Goal: Information Seeking & Learning: Learn about a topic

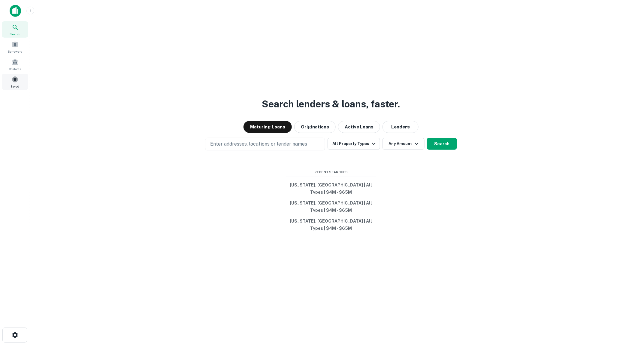
click at [19, 78] on div "Saved" at bounding box center [15, 82] width 26 height 16
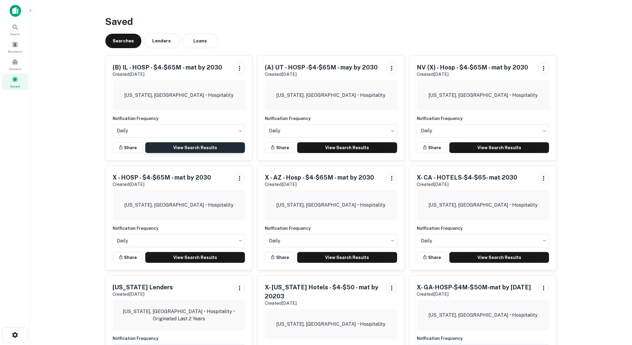
click at [179, 148] on link "View Search Results" at bounding box center [195, 147] width 100 height 11
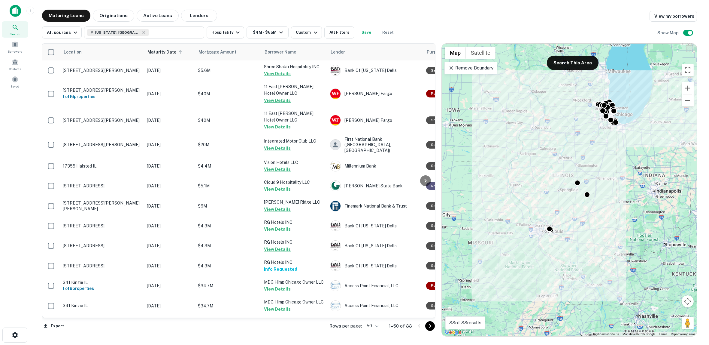
click at [377, 325] on body "Search Borrowers Contacts Saved Maturing Loans Originations Active Loans Lender…" at bounding box center [354, 172] width 709 height 345
drag, startPoint x: 376, startPoint y: 329, endPoint x: 371, endPoint y: 317, distance: 13.5
click at [376, 329] on li "100" at bounding box center [372, 332] width 17 height 11
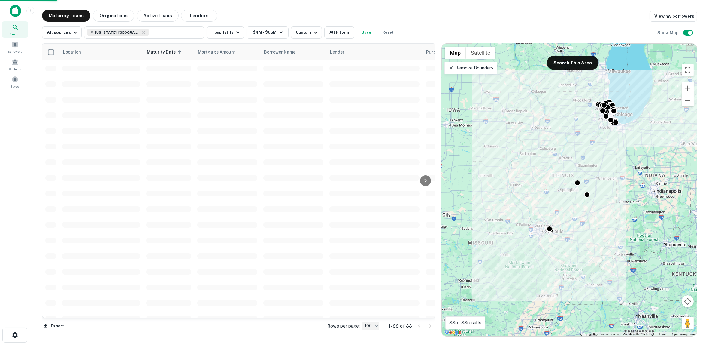
type input "***"
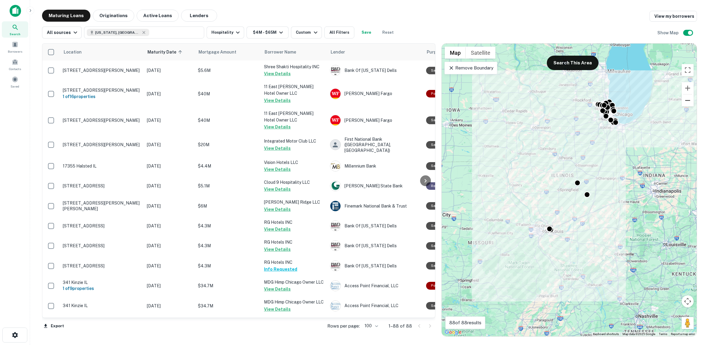
click at [637, 103] on button "Zoom out" at bounding box center [688, 100] width 12 height 12
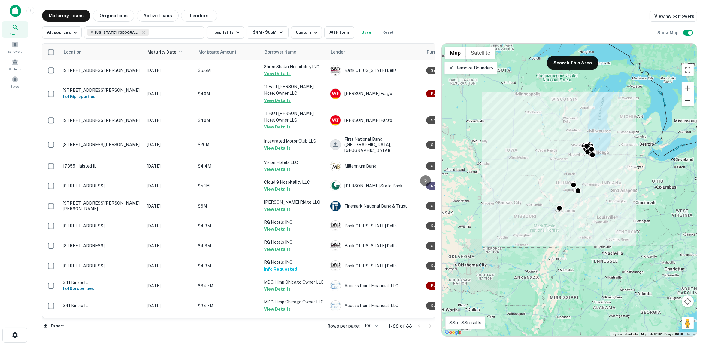
click at [637, 104] on button "Zoom out" at bounding box center [688, 100] width 12 height 12
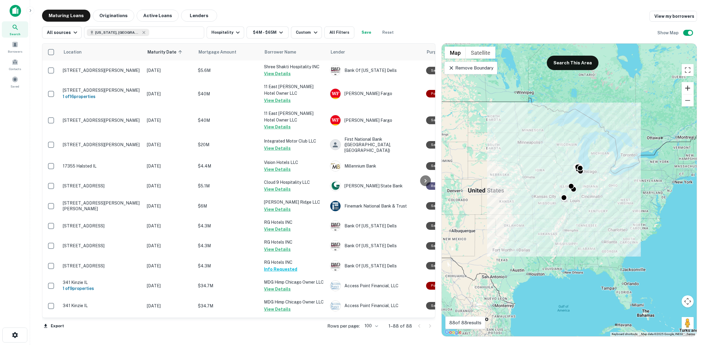
click at [637, 87] on button "Zoom in" at bounding box center [688, 88] width 12 height 12
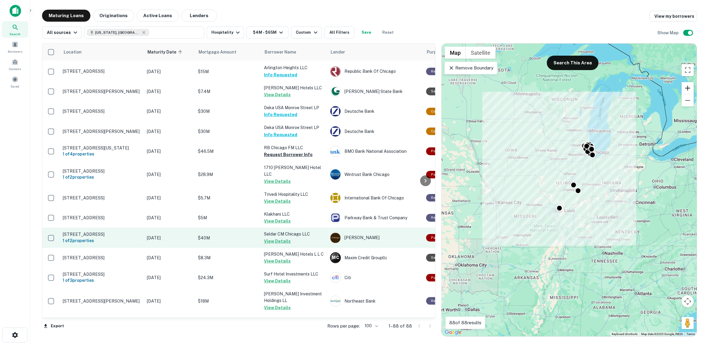
scroll to position [601, 0]
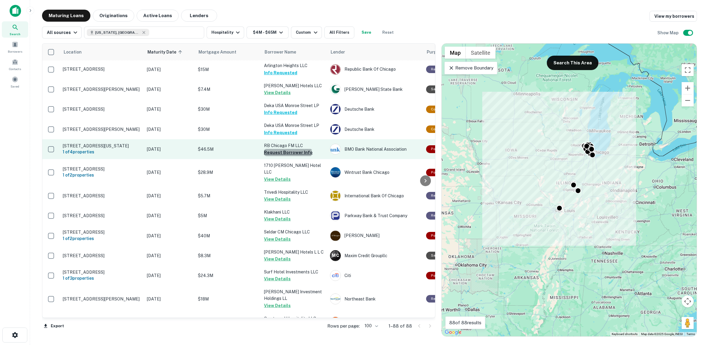
click at [288, 156] on button "Request Borrower Info" at bounding box center [288, 152] width 49 height 7
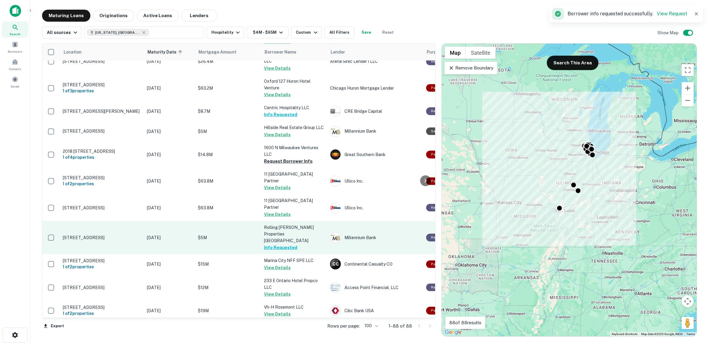
scroll to position [1168, 0]
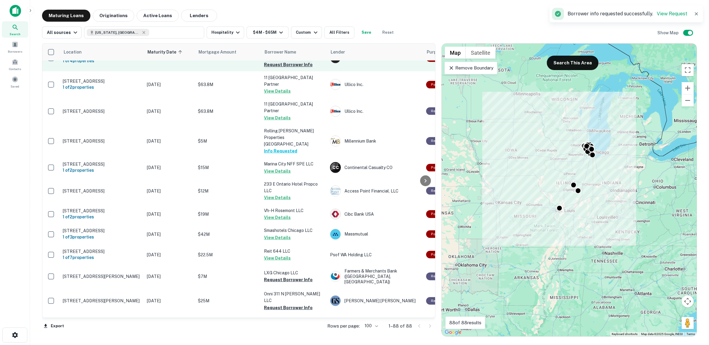
click at [285, 68] on button "Request Borrower Info" at bounding box center [288, 64] width 49 height 7
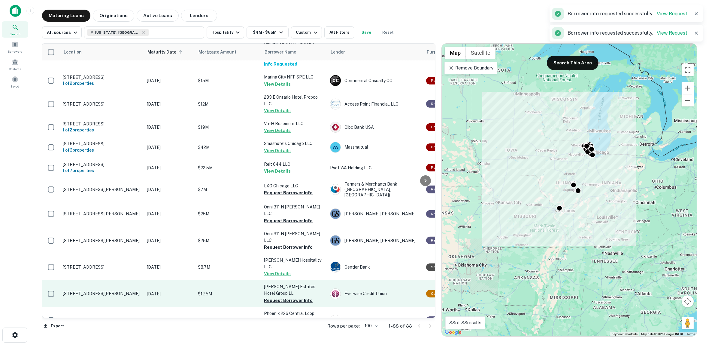
scroll to position [1269, 0]
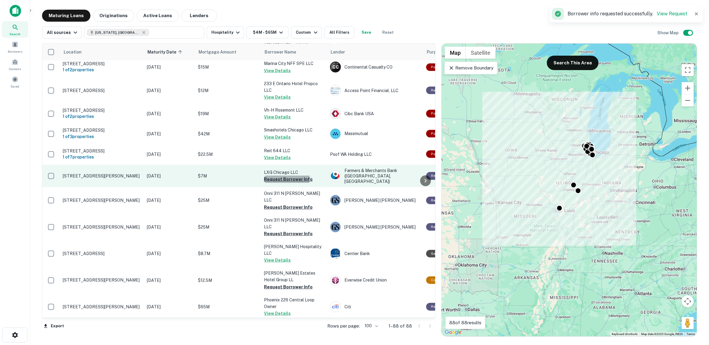
click at [283, 175] on button "Request Borrower Info" at bounding box center [288, 178] width 49 height 7
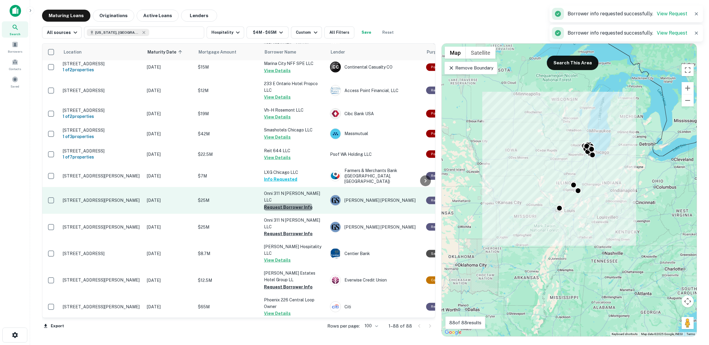
click at [288, 203] on button "Request Borrower Info" at bounding box center [288, 206] width 49 height 7
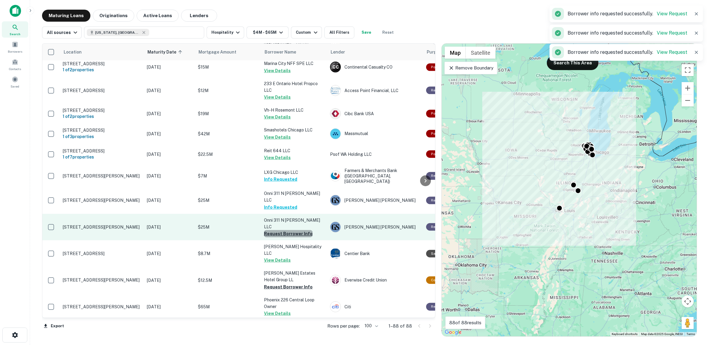
click at [292, 230] on button "Request Borrower Info" at bounding box center [288, 233] width 49 height 7
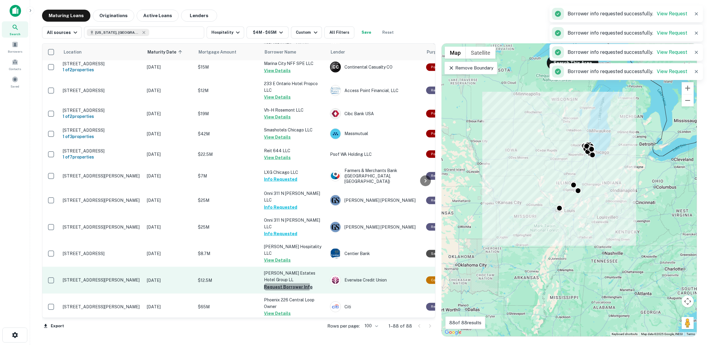
click at [286, 283] on button "Request Borrower Info" at bounding box center [288, 286] width 49 height 7
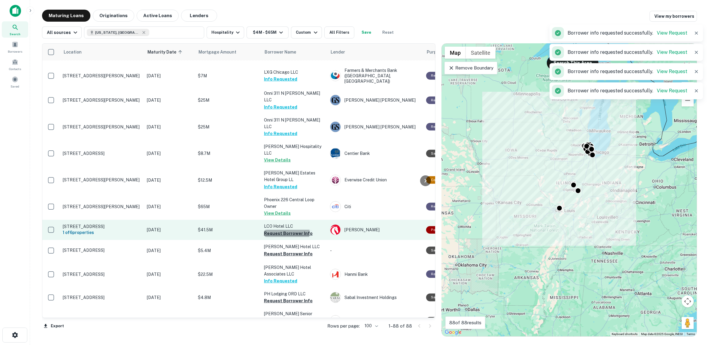
click at [280, 230] on button "Request Borrower Info" at bounding box center [288, 233] width 49 height 7
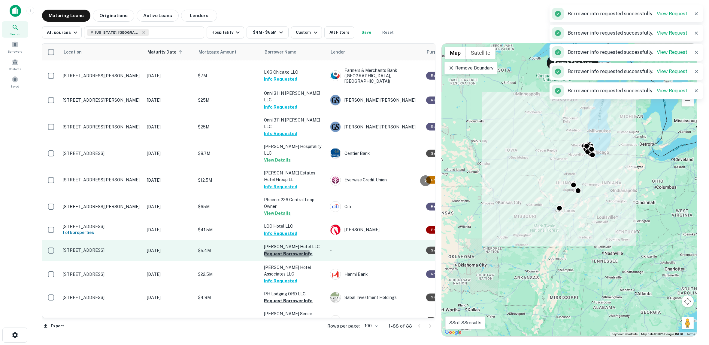
click at [283, 250] on button "Request Borrower Info" at bounding box center [288, 253] width 49 height 7
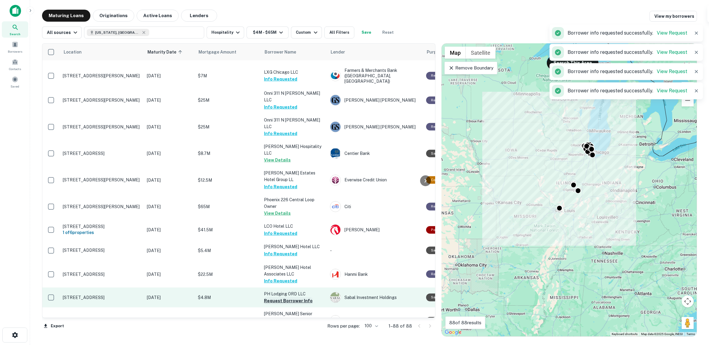
click at [289, 297] on button "Request Borrower Info" at bounding box center [288, 300] width 49 height 7
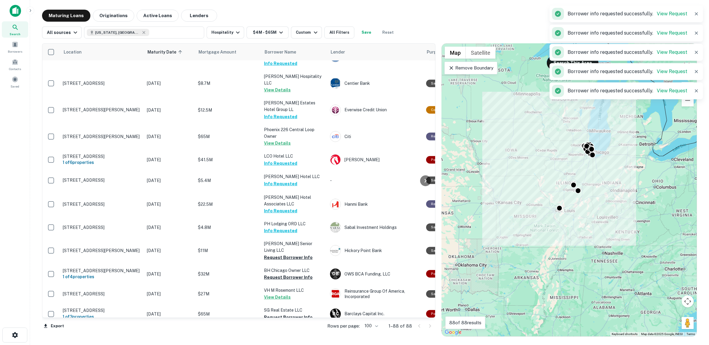
scroll to position [1469, 0]
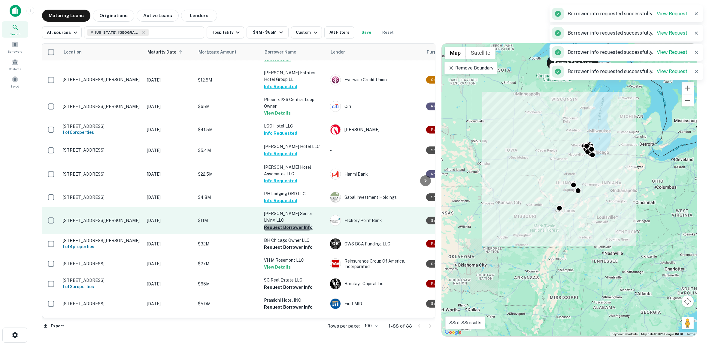
click at [285, 224] on button "Request Borrower Info" at bounding box center [288, 227] width 49 height 7
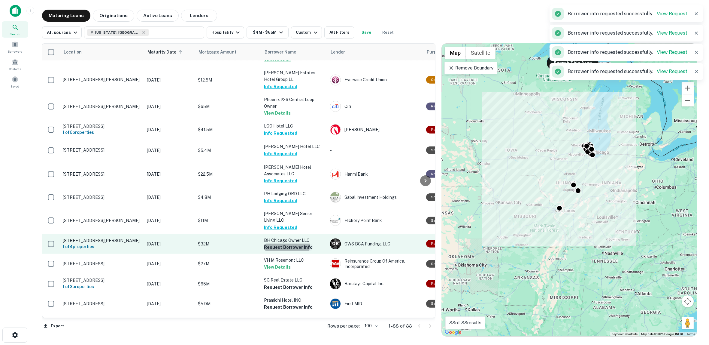
click at [284, 243] on button "Request Borrower Info" at bounding box center [288, 246] width 49 height 7
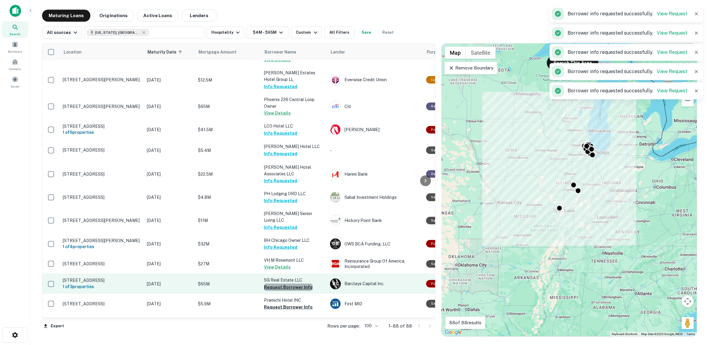
click at [290, 283] on button "Request Borrower Info" at bounding box center [288, 286] width 49 height 7
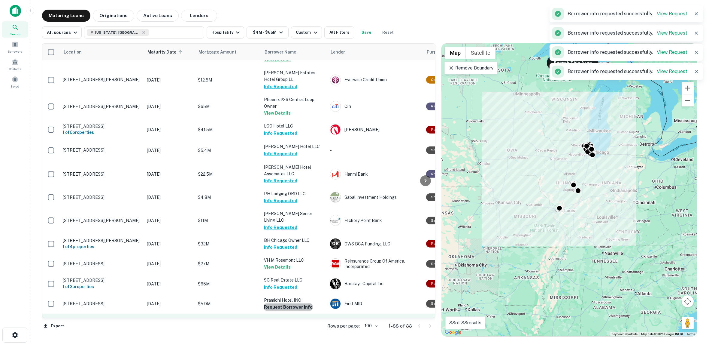
drag, startPoint x: 289, startPoint y: 261, endPoint x: 288, endPoint y: 273, distance: 12.4
click at [290, 303] on button "Request Borrower Info" at bounding box center [288, 306] width 49 height 7
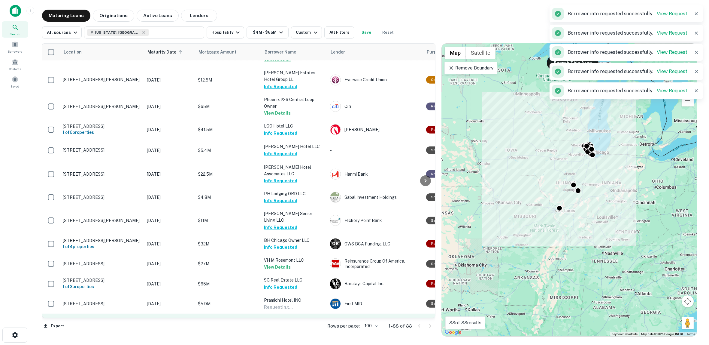
click at [288, 330] on button "Request Borrower Info" at bounding box center [288, 333] width 49 height 7
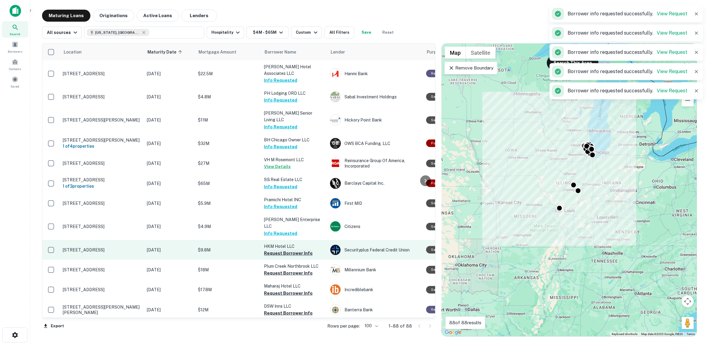
click at [284, 249] on button "Request Borrower Info" at bounding box center [288, 252] width 49 height 7
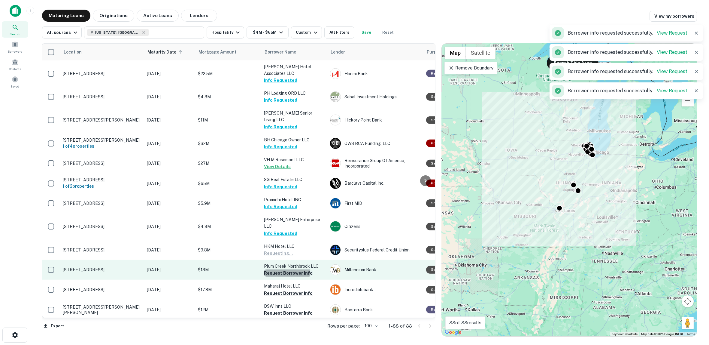
click at [286, 269] on button "Request Borrower Info" at bounding box center [288, 272] width 49 height 7
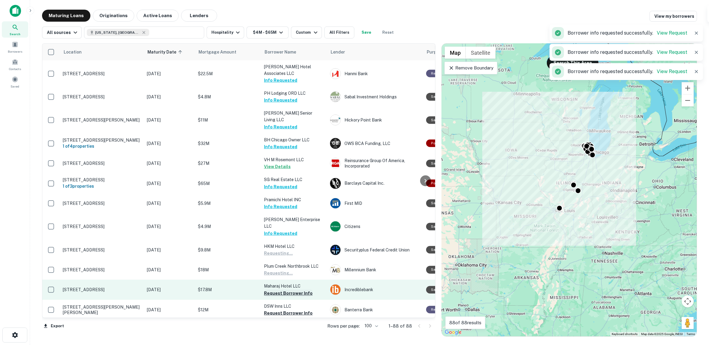
click at [291, 289] on button "Request Borrower Info" at bounding box center [288, 292] width 49 height 7
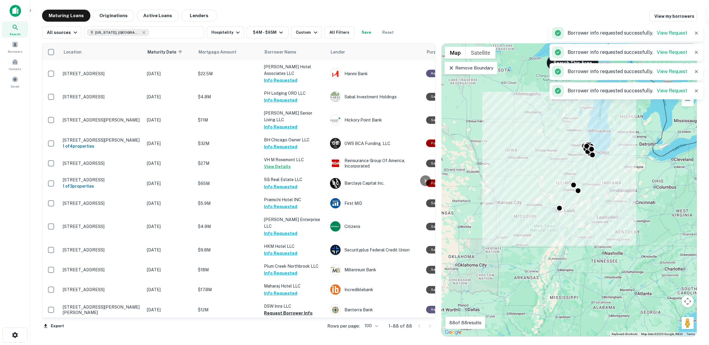
drag, startPoint x: 291, startPoint y: 259, endPoint x: 292, endPoint y: 279, distance: 19.6
click at [291, 309] on button "Request Borrower Info" at bounding box center [288, 312] width 49 height 7
click at [292, 329] on button "Request Borrower Info" at bounding box center [288, 332] width 49 height 7
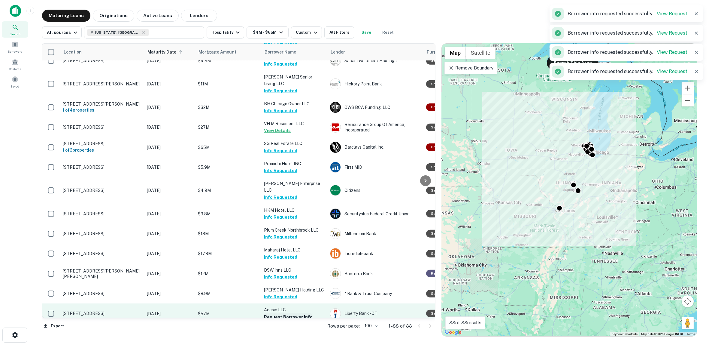
scroll to position [1605, 0]
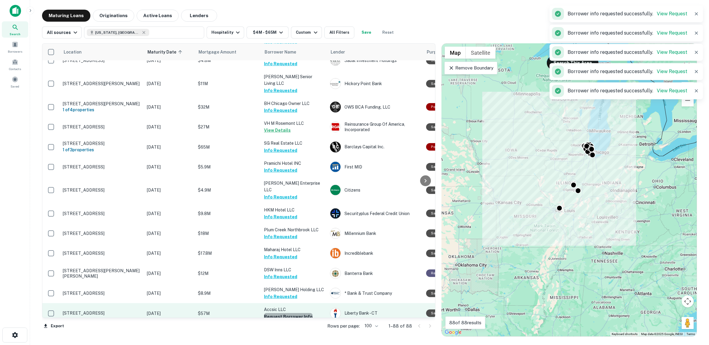
click at [293, 313] on button "Request Borrower Info" at bounding box center [288, 316] width 49 height 7
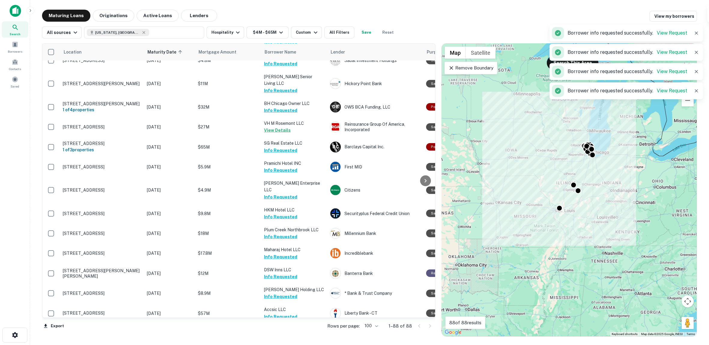
click at [296, 333] on button "Request Borrower Info" at bounding box center [288, 336] width 49 height 7
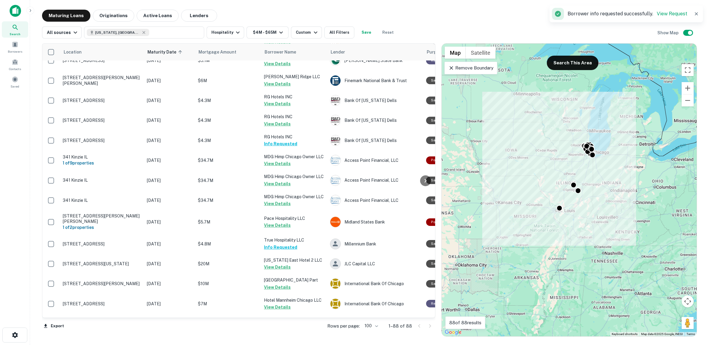
scroll to position [0, 0]
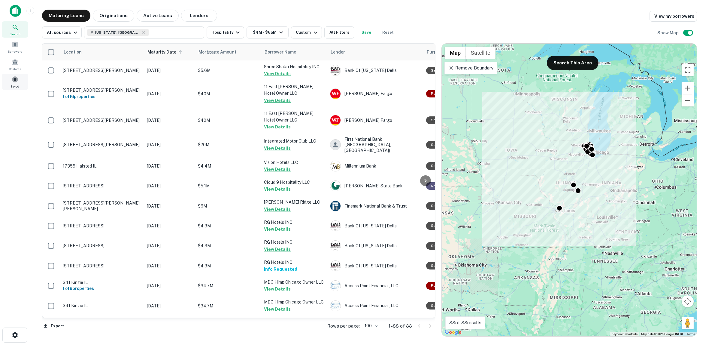
click at [14, 80] on span at bounding box center [15, 79] width 7 height 7
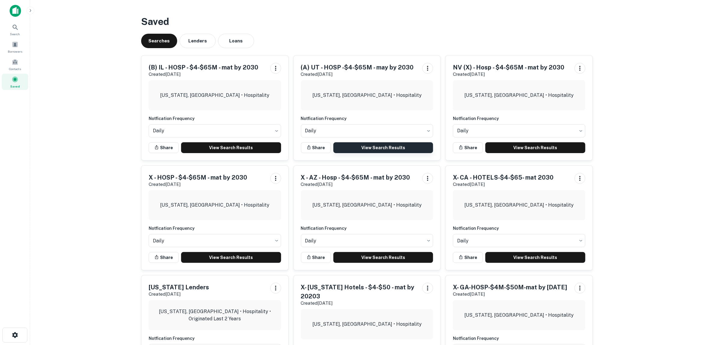
click at [372, 148] on link "View Search Results" at bounding box center [384, 147] width 100 height 11
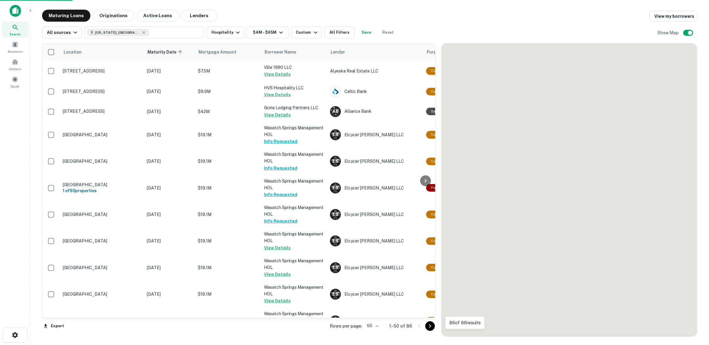
click at [377, 325] on body "Search Borrowers Contacts Saved Maturing Loans Originations Active Loans Lender…" at bounding box center [354, 172] width 709 height 345
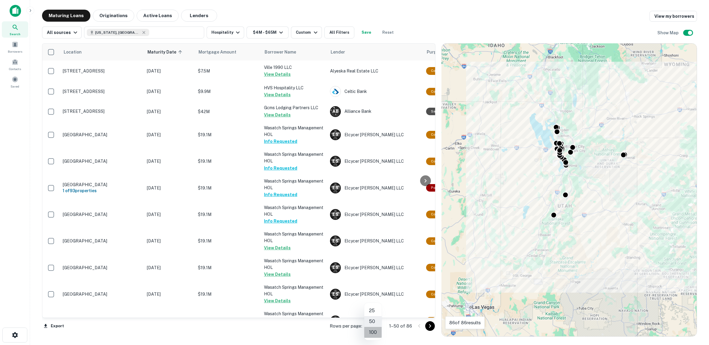
click at [374, 330] on li "100" at bounding box center [372, 332] width 17 height 11
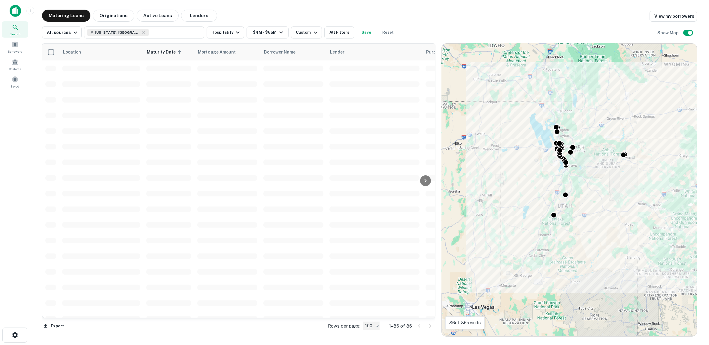
type input "***"
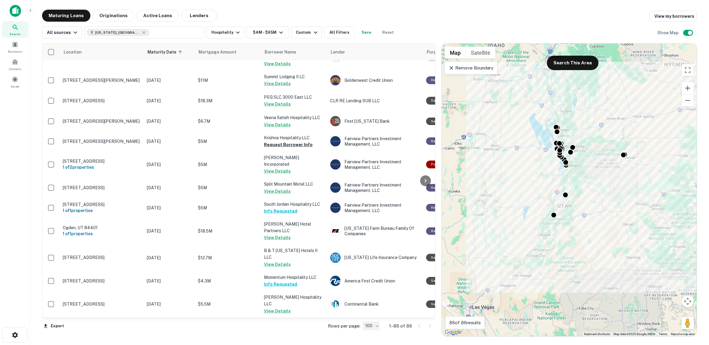
scroll to position [1265, 0]
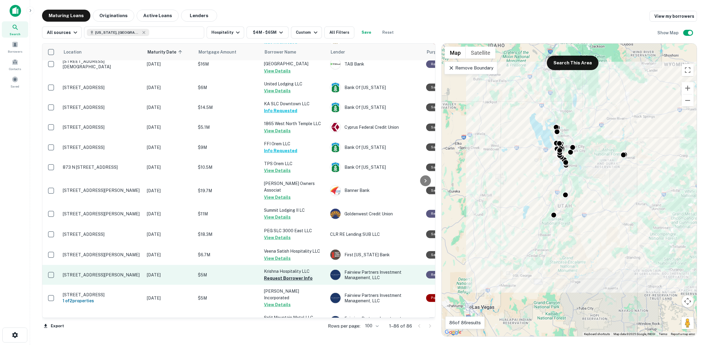
click at [288, 274] on button "Request Borrower Info" at bounding box center [288, 277] width 49 height 7
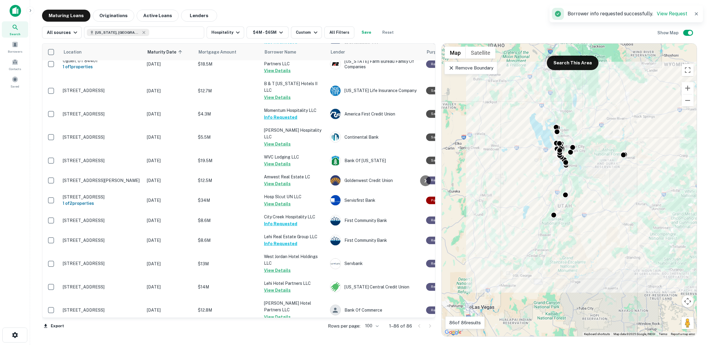
scroll to position [1632, 0]
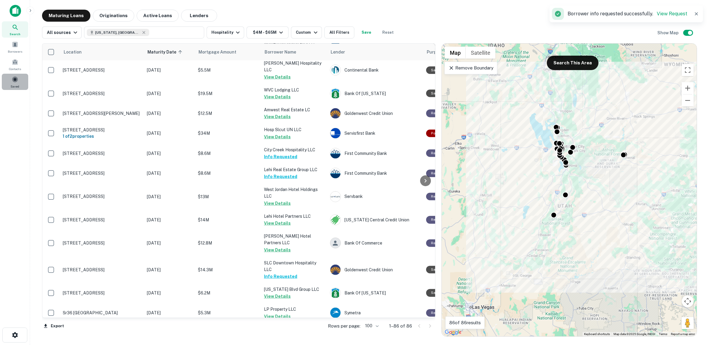
click at [16, 78] on span at bounding box center [15, 79] width 7 height 7
